Goal: Book appointment/travel/reservation

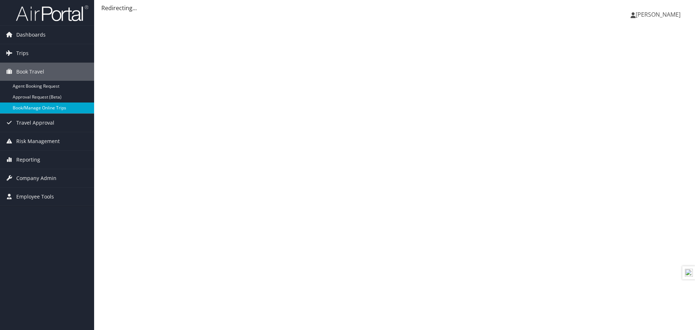
click at [46, 111] on link "Book/Manage Online Trips" at bounding box center [47, 107] width 94 height 11
